Goal: Task Accomplishment & Management: Manage account settings

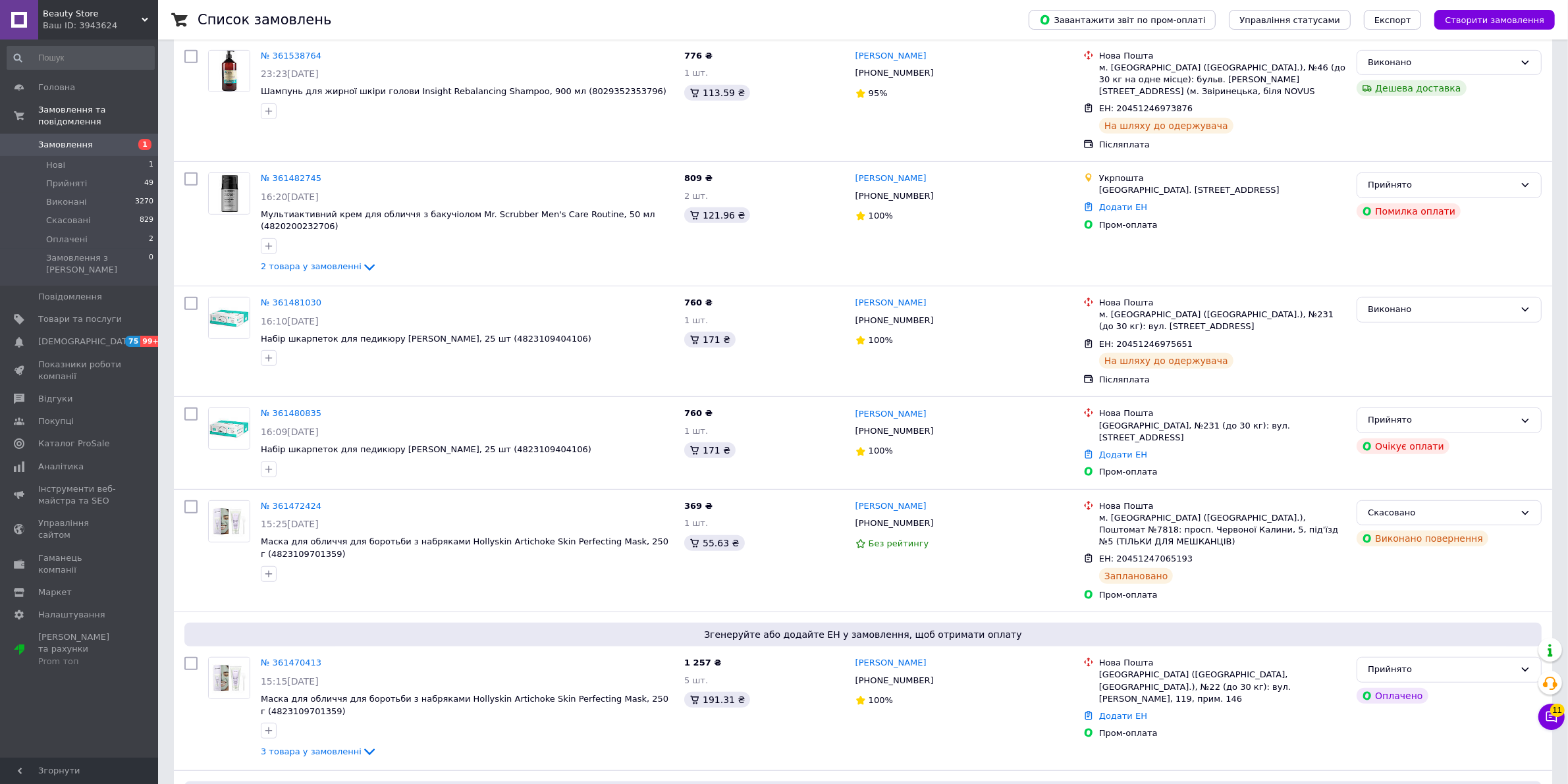
scroll to position [1070, 0]
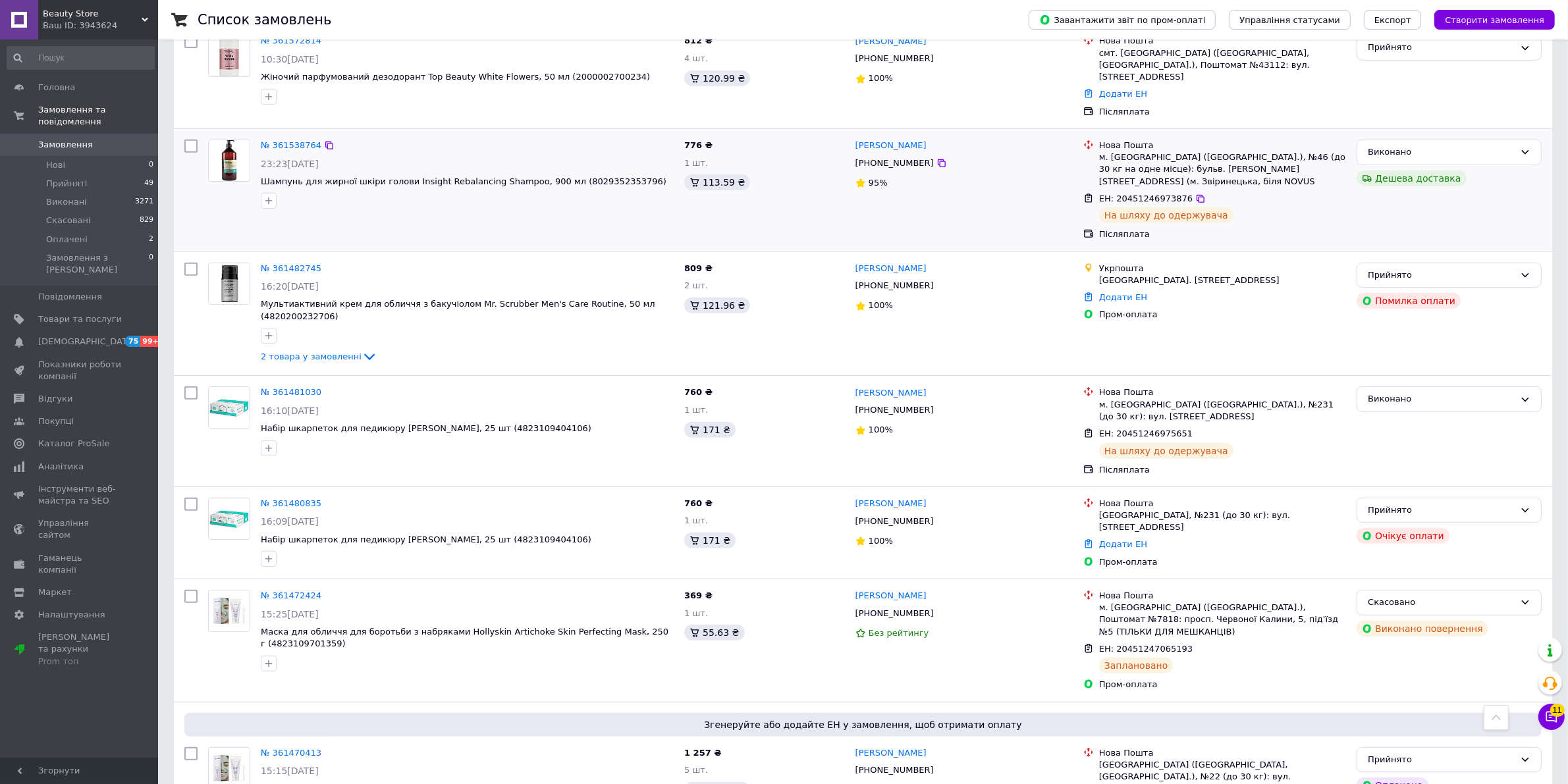
scroll to position [823, 0]
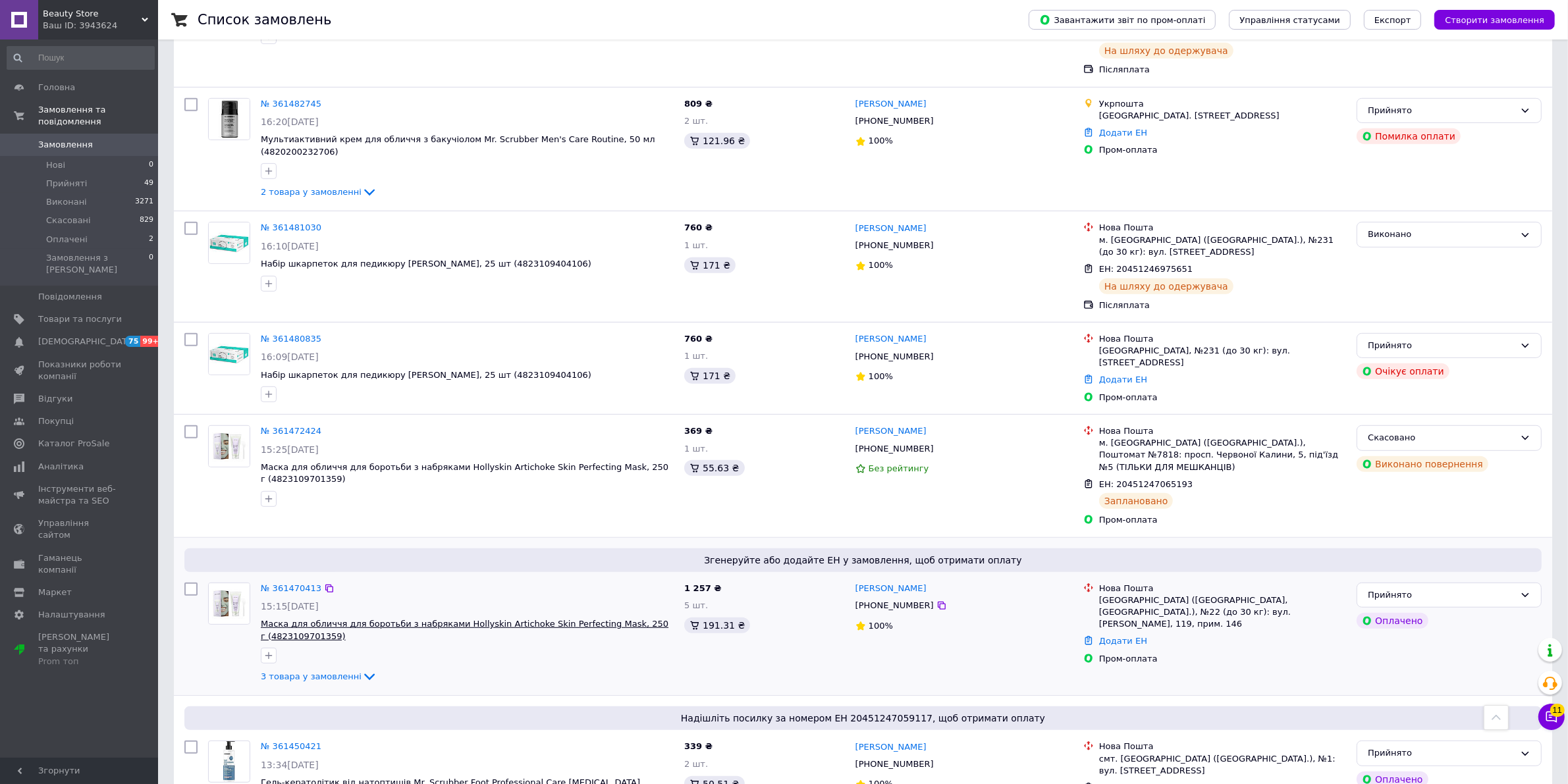
click at [360, 619] on span "Маска для обличчя для боротьби з набряками Hollyskin Artichoke Skin Perfecting …" at bounding box center [465, 630] width 408 height 22
